Goal: Task Accomplishment & Management: Manage account settings

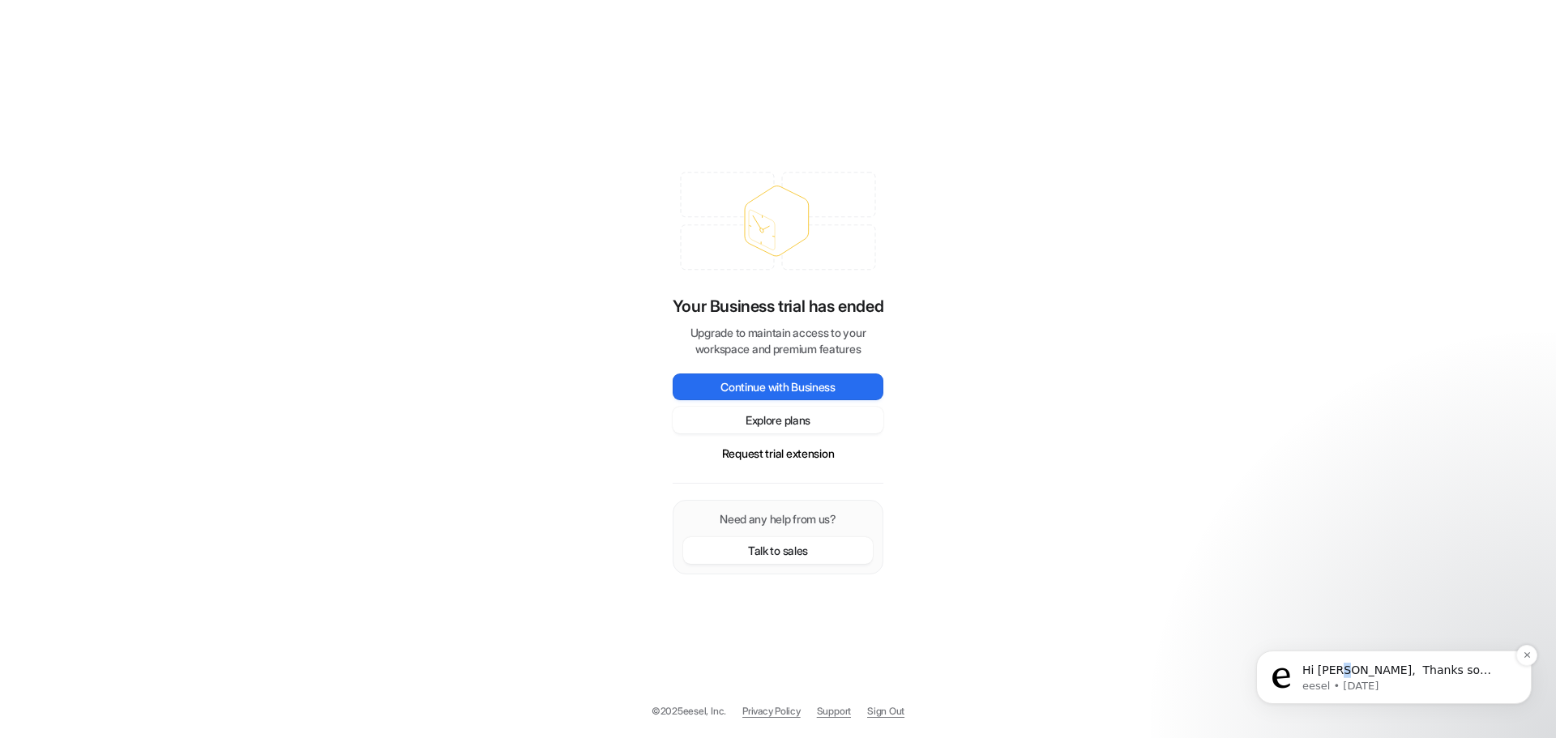
click at [1348, 673] on p "Hi Damian, ​ Thanks so much for your review on G2. We really appreciate it and …" at bounding box center [1406, 671] width 209 height 16
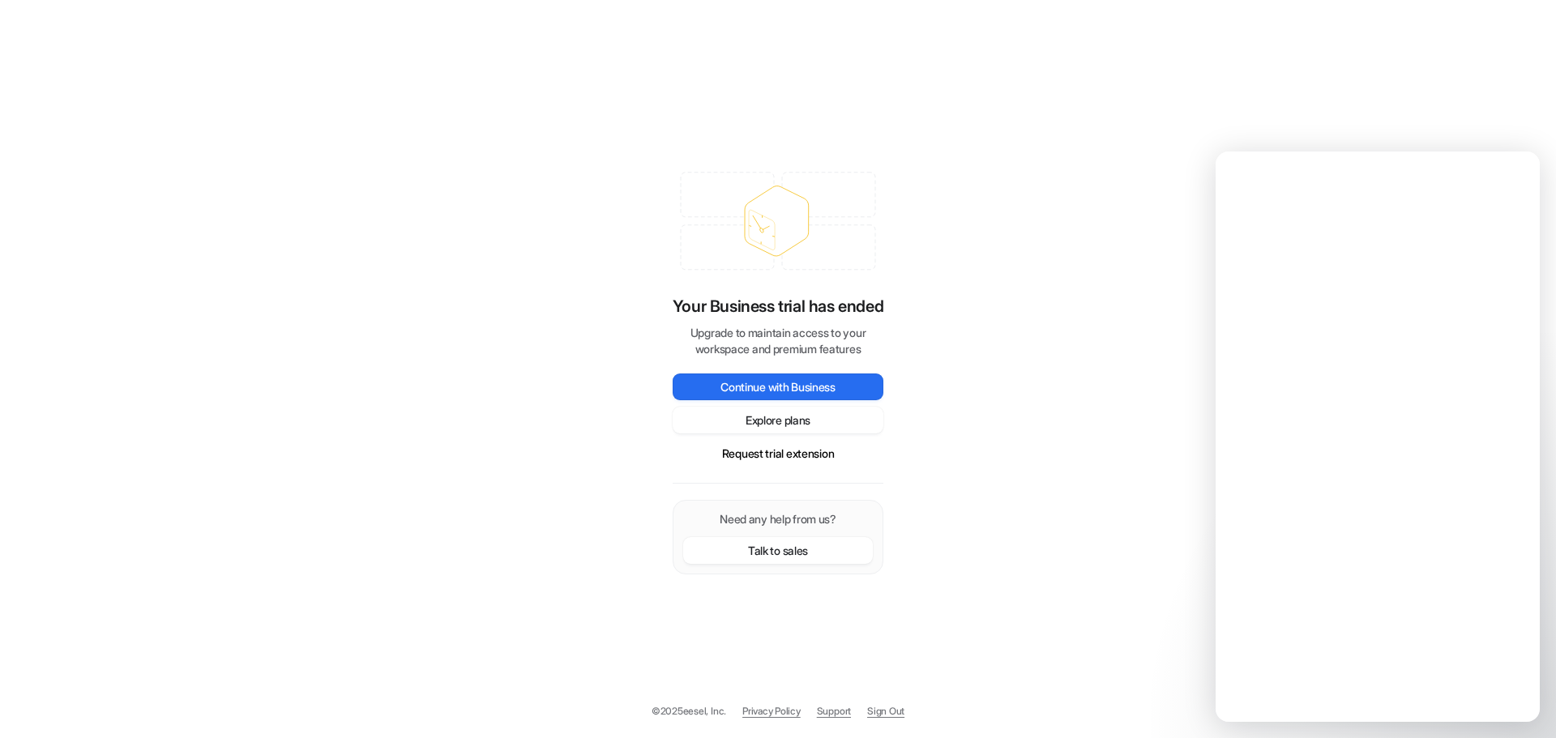
click at [1344, 666] on div "Intercom messenger" at bounding box center [1378, 462] width 324 height 519
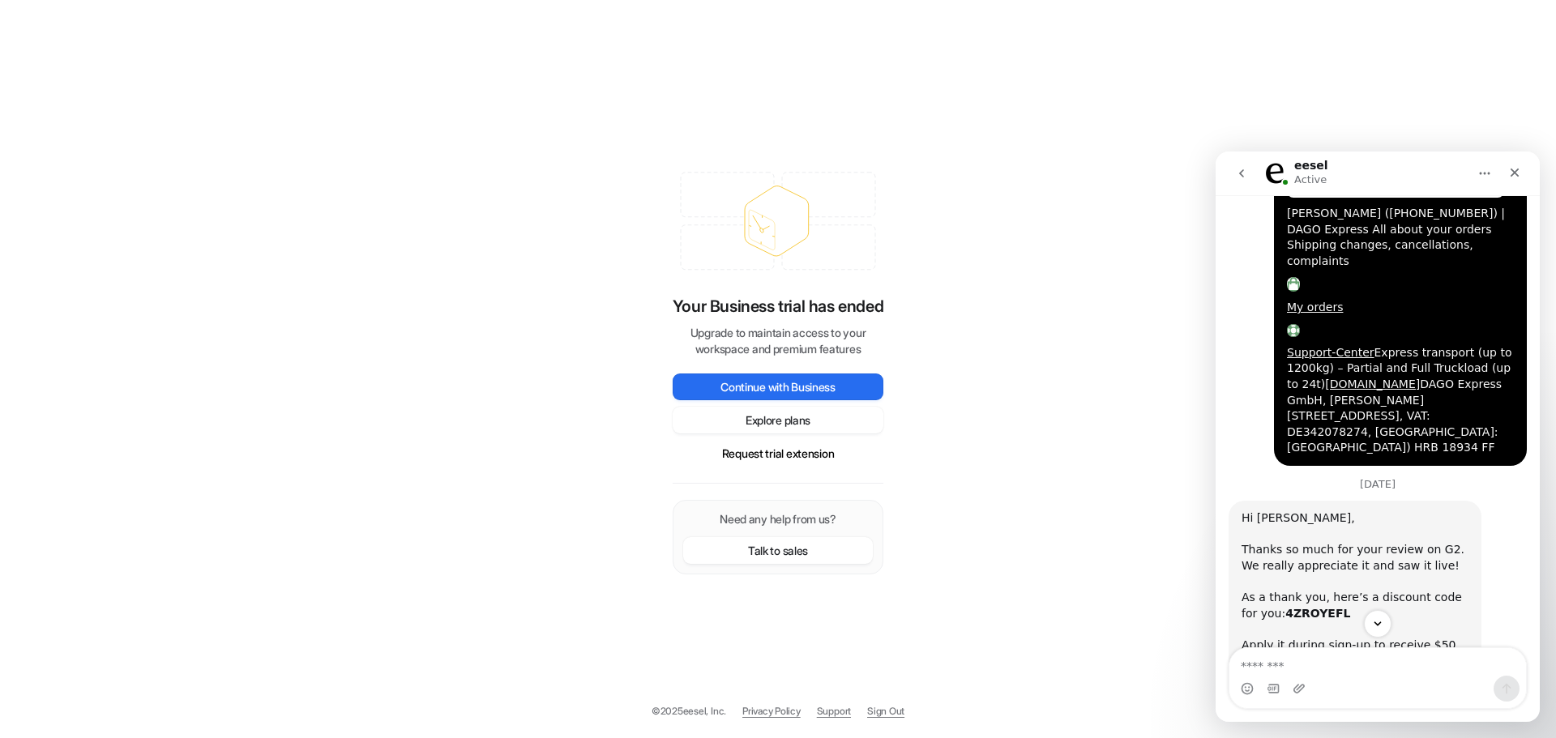
scroll to position [1554, 0]
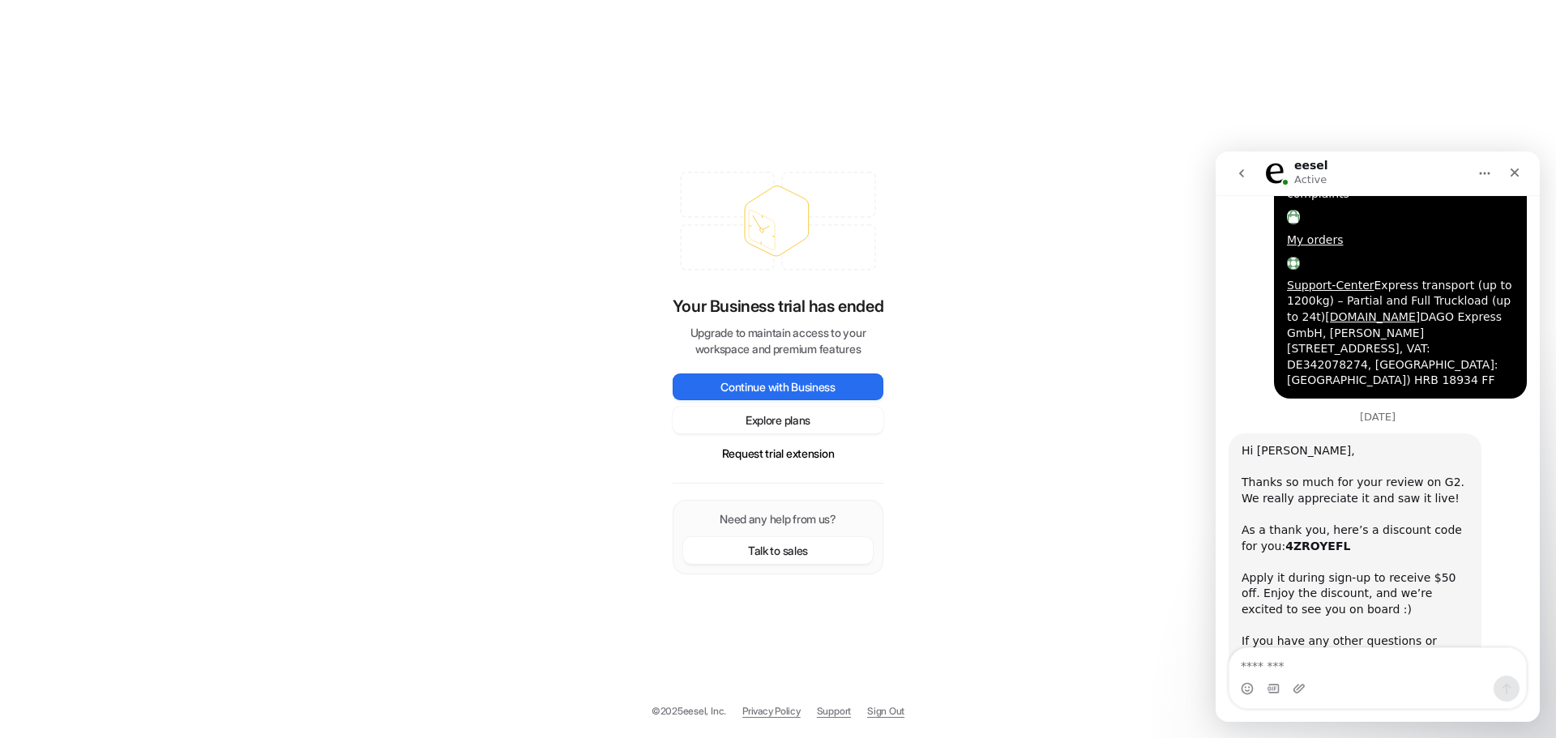
click at [1299, 540] on b "4ZROYEFL" at bounding box center [1317, 546] width 65 height 13
copy b "4ZROYEFL"
click at [846, 418] on button "Explore plans" at bounding box center [778, 420] width 211 height 27
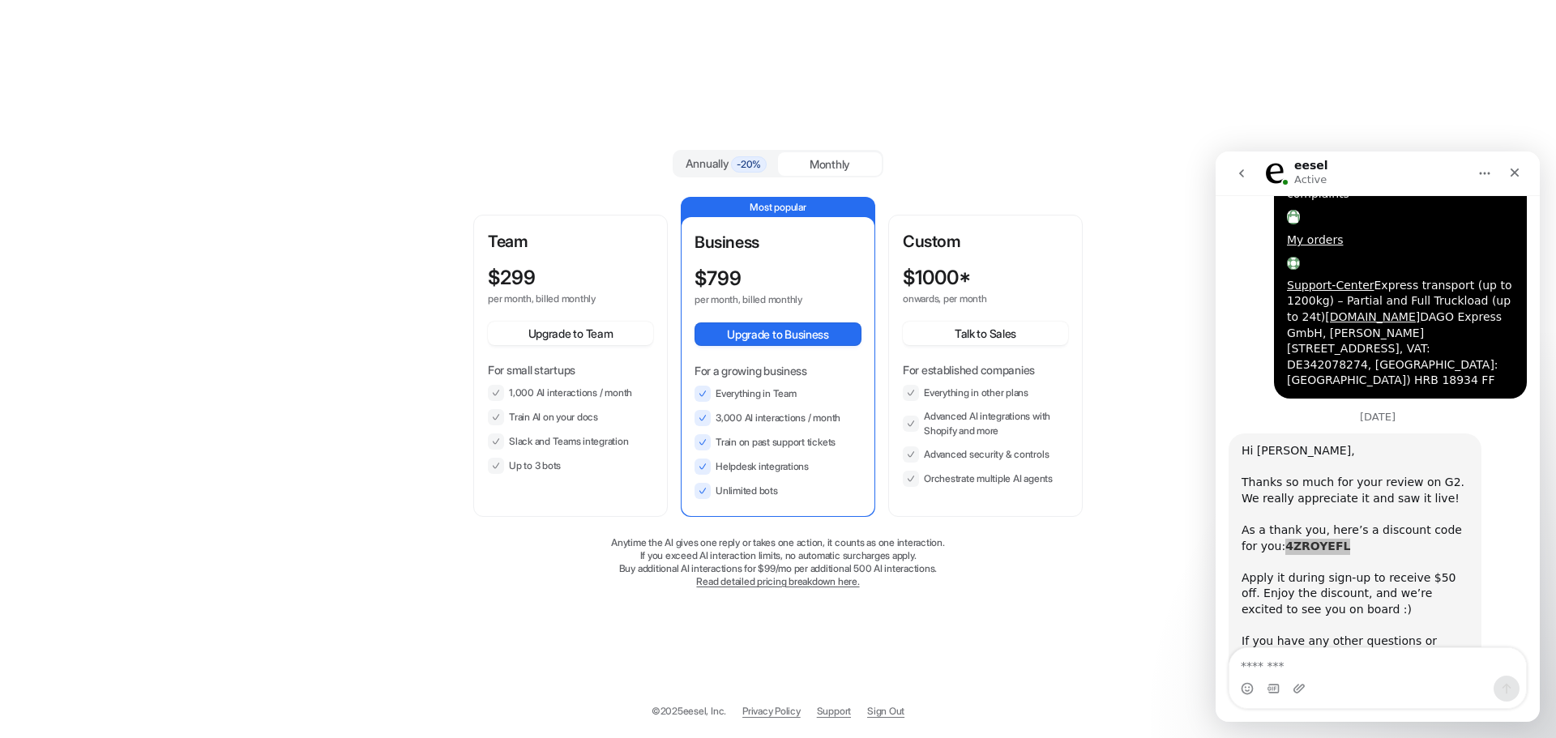
click at [819, 417] on li "3,000 AI interactions / month" at bounding box center [777, 418] width 167 height 16
click at [601, 329] on button "Upgrade to Team" at bounding box center [570, 334] width 165 height 24
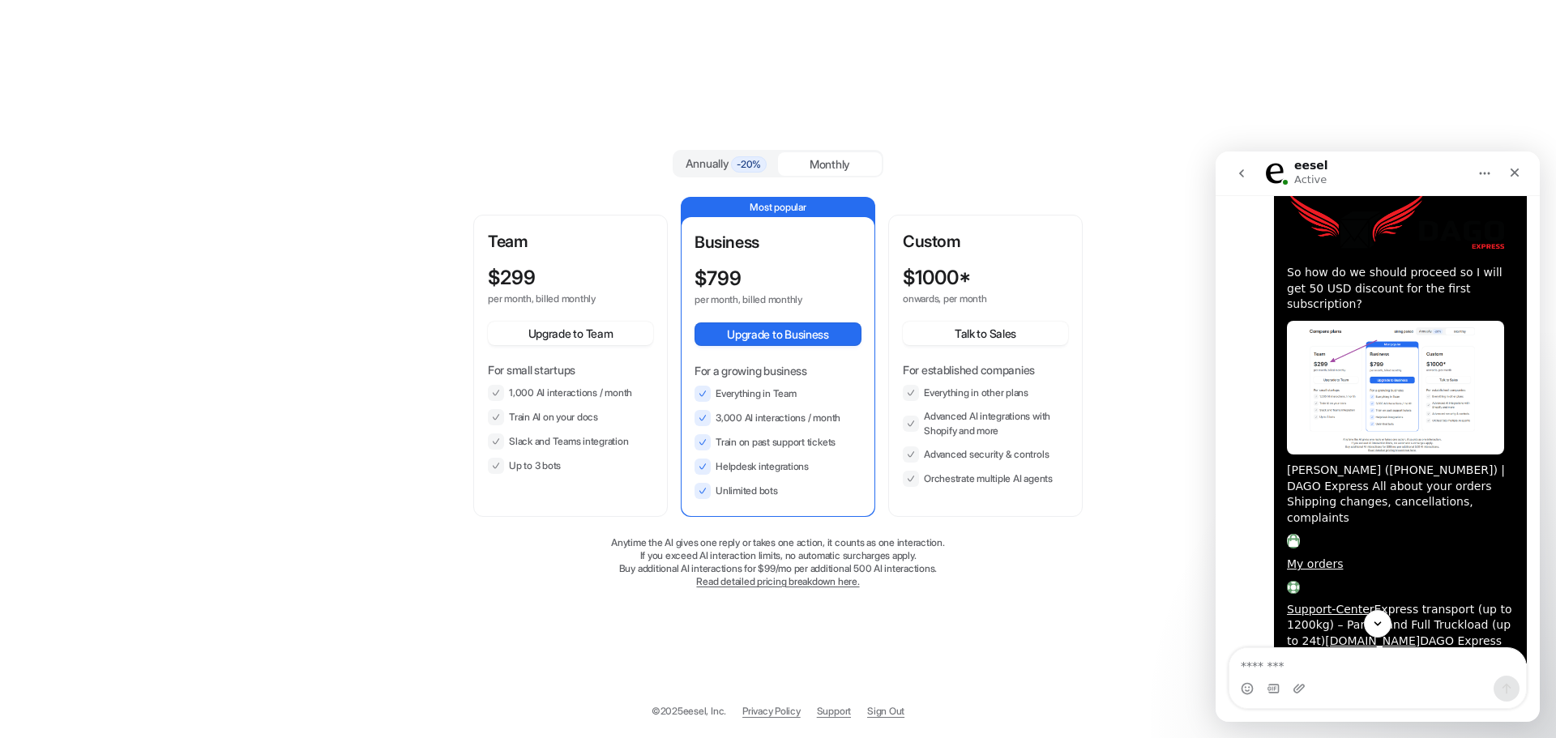
scroll to position [1554, 0]
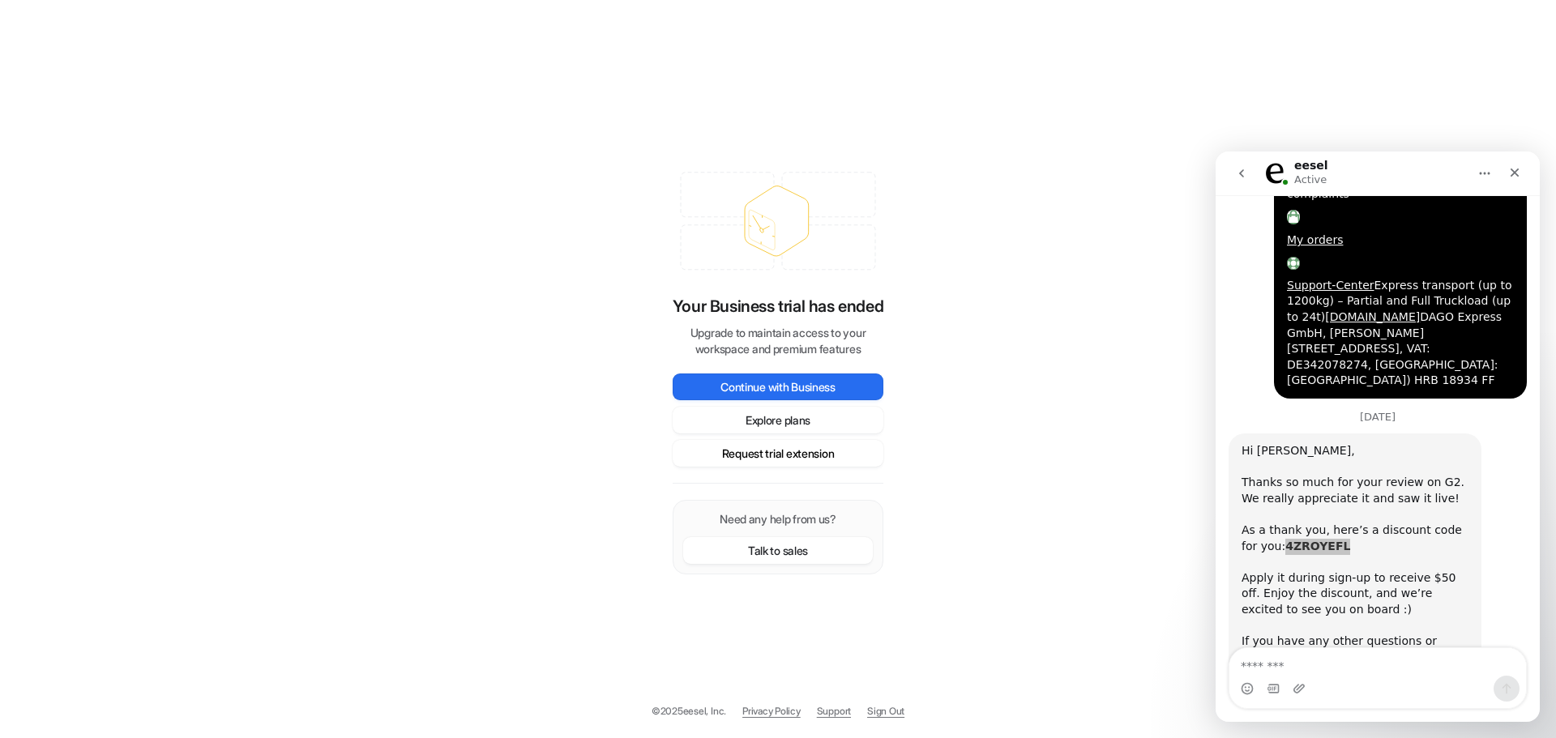
click at [841, 462] on button "Request trial extension" at bounding box center [778, 453] width 211 height 27
click at [775, 461] on button "Request trial extension" at bounding box center [778, 453] width 211 height 27
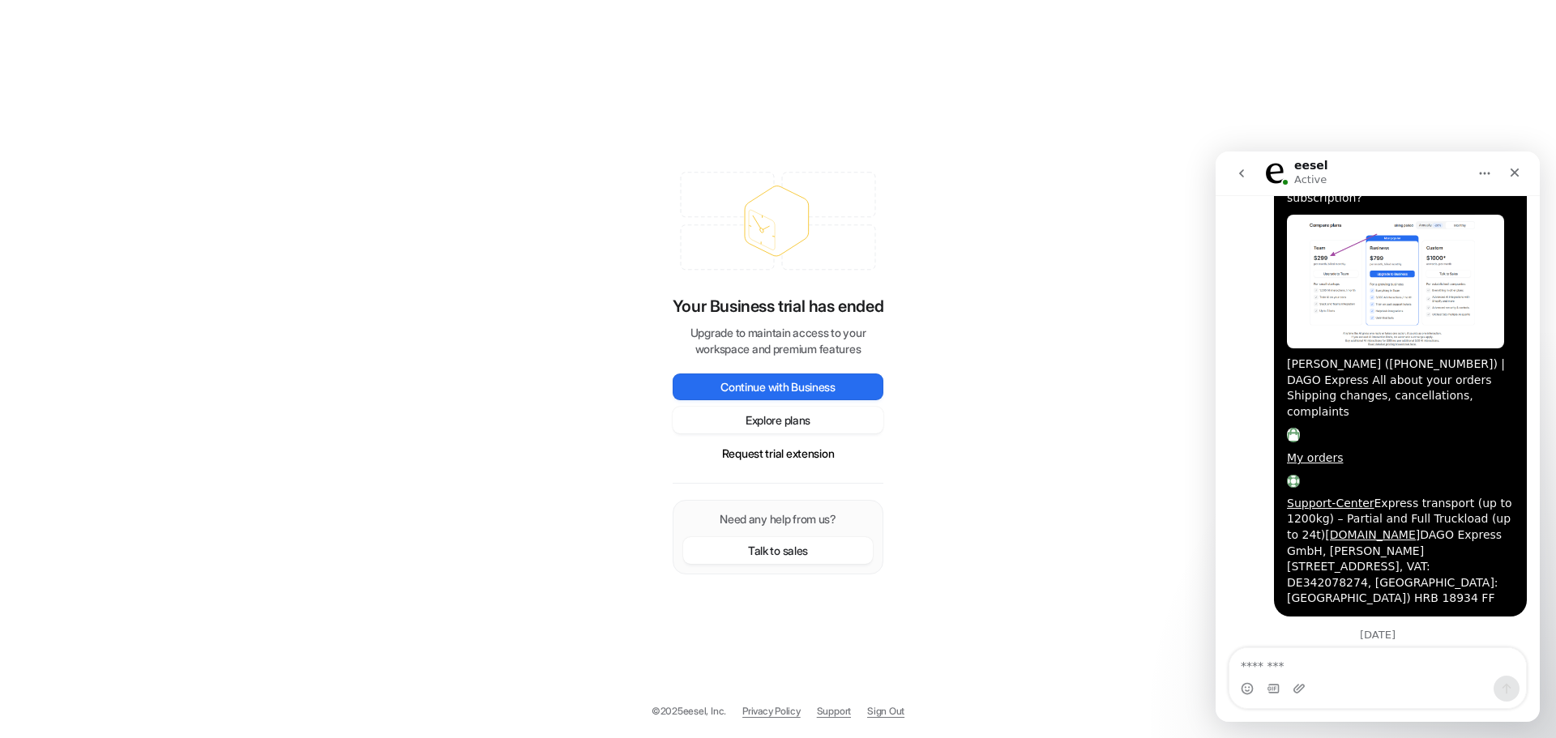
scroll to position [1554, 0]
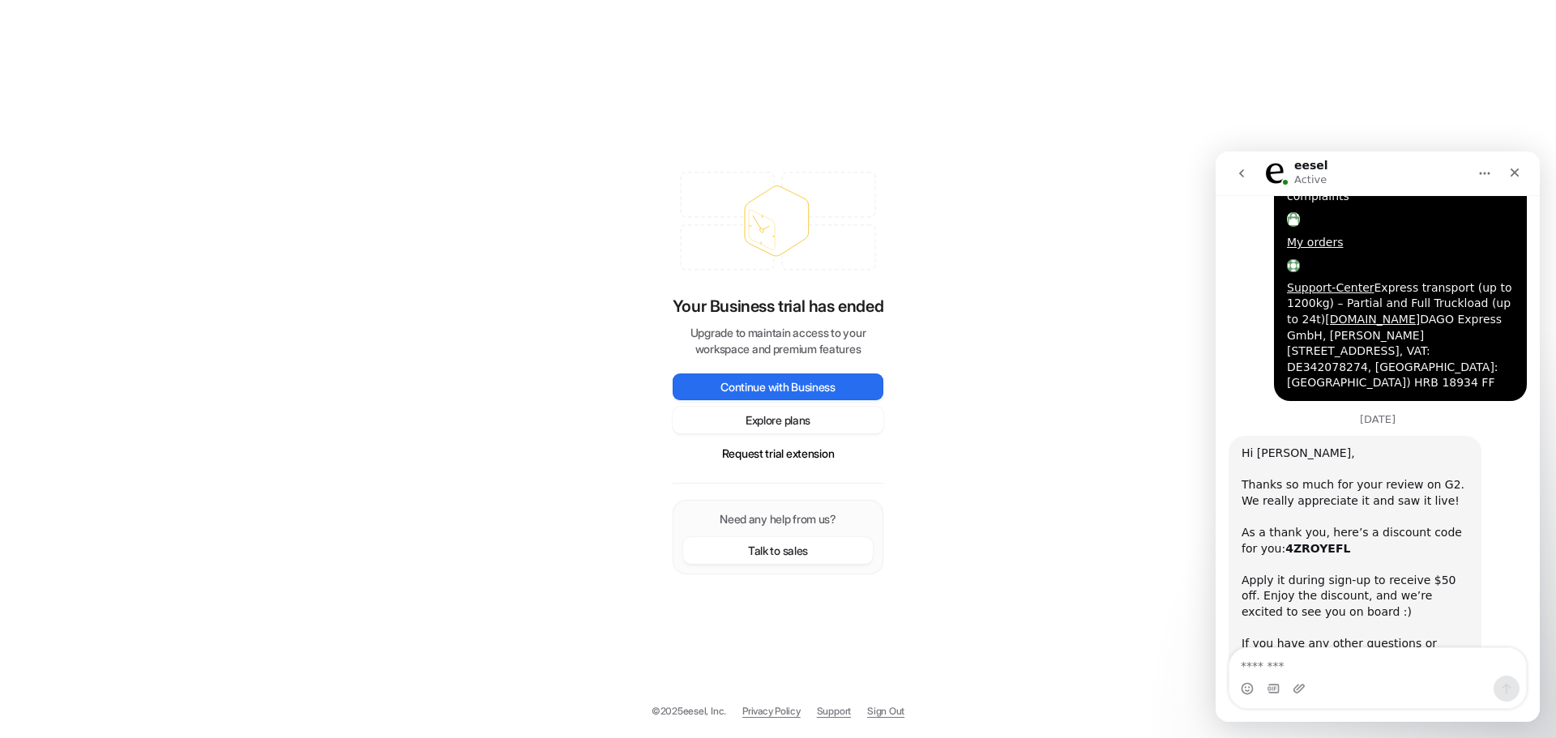
click at [766, 321] on div "Your Business trial has ended Upgrade to maintain access to your workspace and …" at bounding box center [778, 325] width 211 height 63
click at [807, 455] on button "Request trial extension" at bounding box center [778, 453] width 211 height 27
click at [827, 423] on button "Explore plans" at bounding box center [778, 420] width 211 height 27
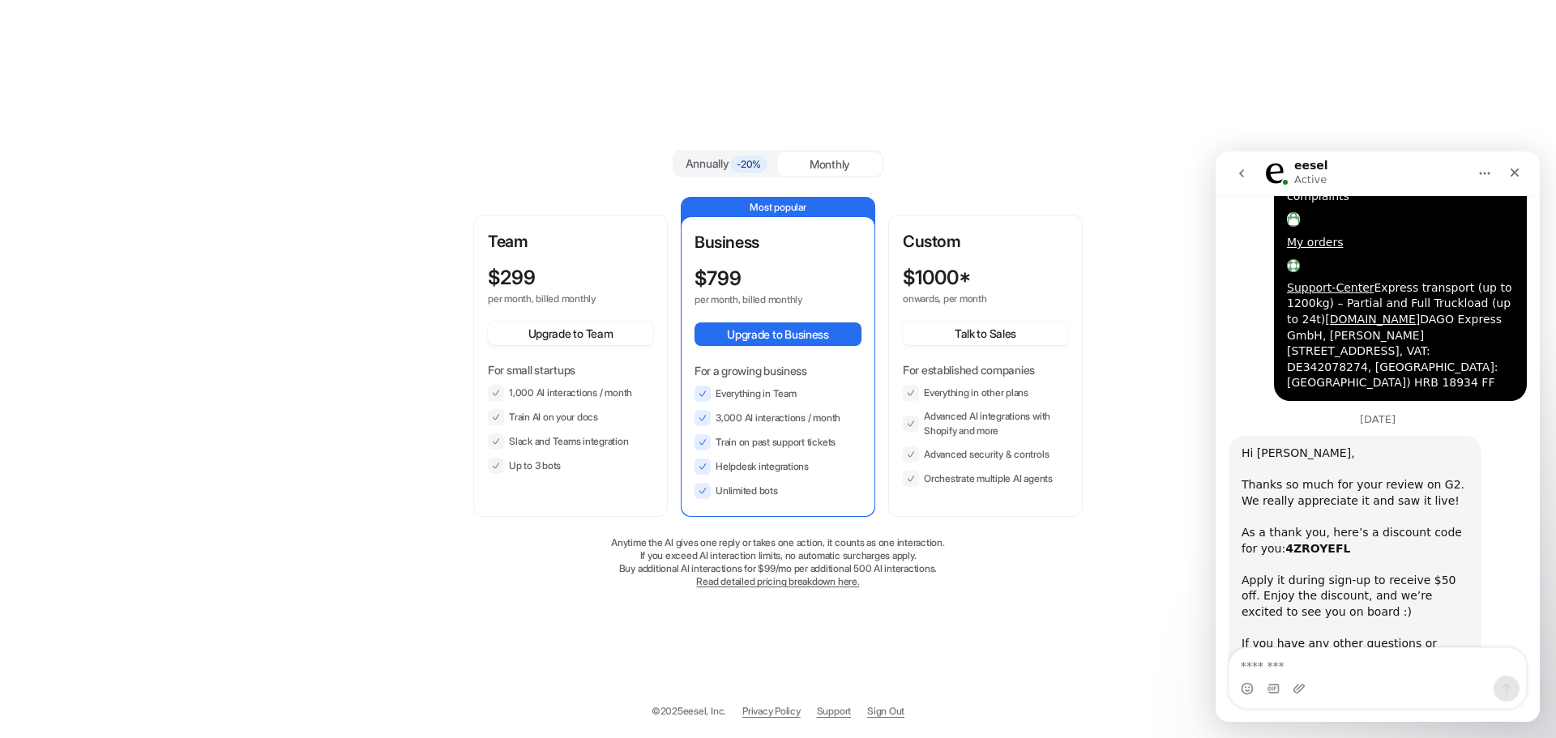
click at [729, 157] on div "Annually -20%" at bounding box center [726, 164] width 91 height 18
click at [796, 167] on div "Monthly" at bounding box center [830, 164] width 104 height 24
click at [573, 331] on button "Upgrade to Team" at bounding box center [570, 334] width 165 height 24
click at [1364, 673] on textarea "Message…" at bounding box center [1377, 662] width 297 height 28
type textarea "**********"
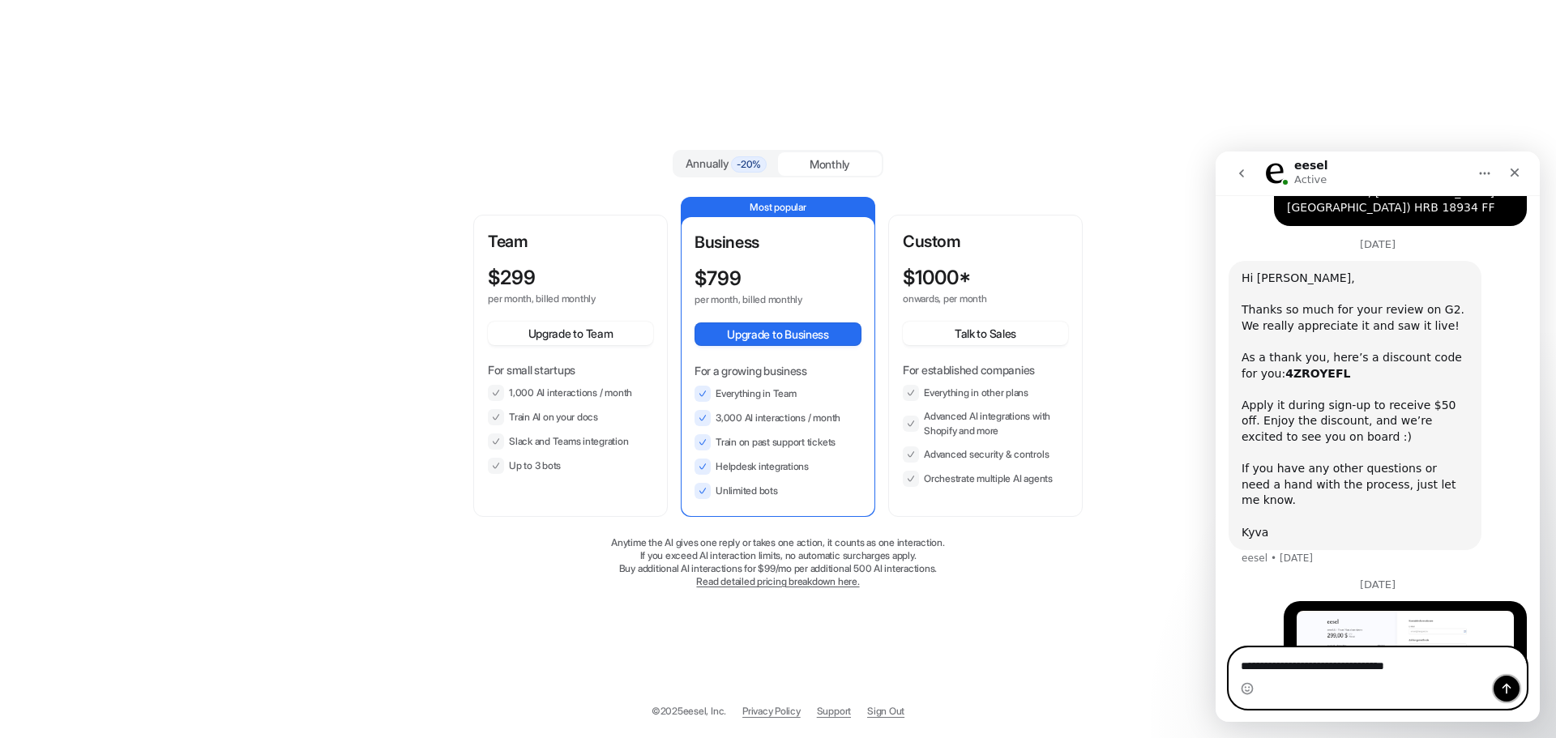
click at [1518, 682] on button "Send a message…" at bounding box center [1506, 689] width 26 height 26
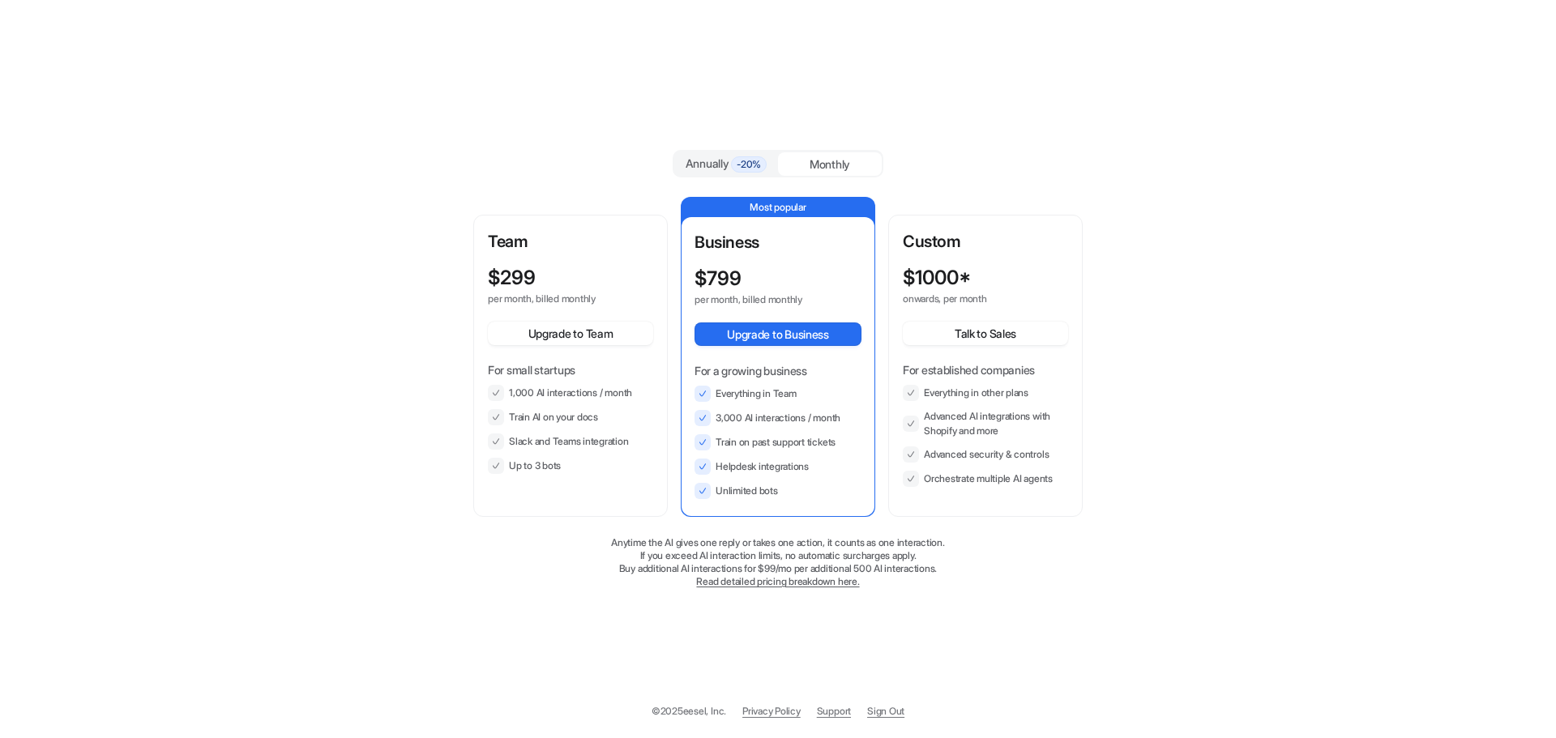
scroll to position [1766, 0]
